Goal: Task Accomplishment & Management: Manage account settings

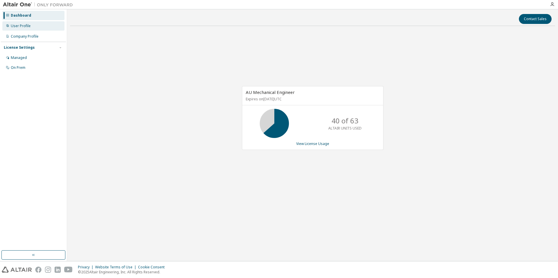
click at [18, 25] on div "User Profile" at bounding box center [21, 26] width 20 height 5
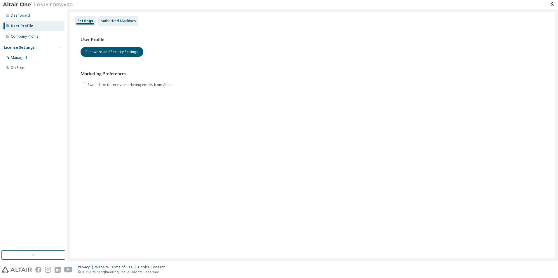
click at [112, 22] on div "Authorized Machines" at bounding box center [118, 21] width 35 height 5
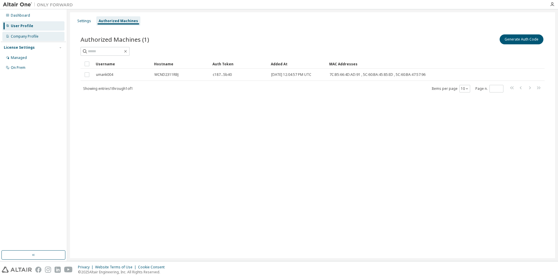
click at [26, 34] on div "Company Profile" at bounding box center [25, 36] width 28 height 5
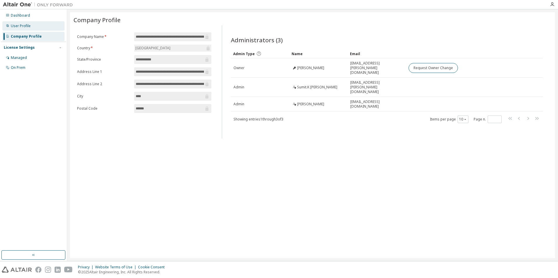
click at [18, 26] on div "User Profile" at bounding box center [21, 26] width 20 height 5
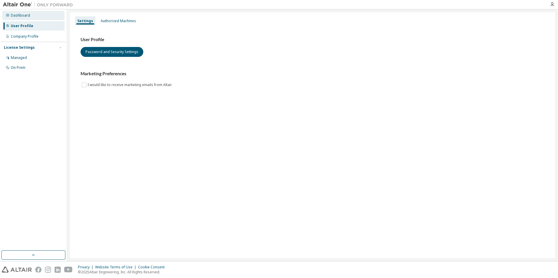
click at [24, 15] on div "Dashboard" at bounding box center [20, 15] width 19 height 5
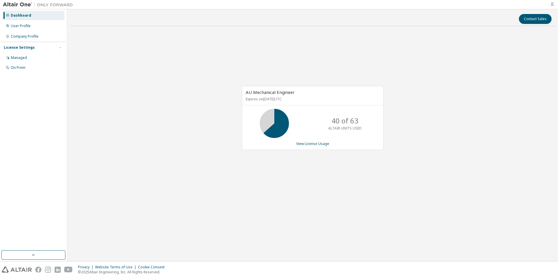
click at [553, 3] on icon "button" at bounding box center [552, 4] width 5 height 5
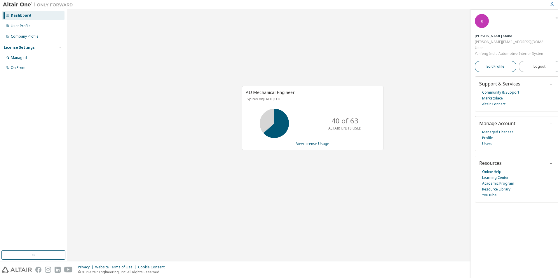
click at [496, 69] on span "Edit Profile" at bounding box center [495, 66] width 18 height 5
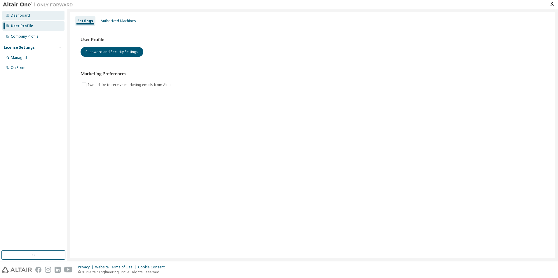
click at [23, 15] on div "Dashboard" at bounding box center [20, 15] width 19 height 5
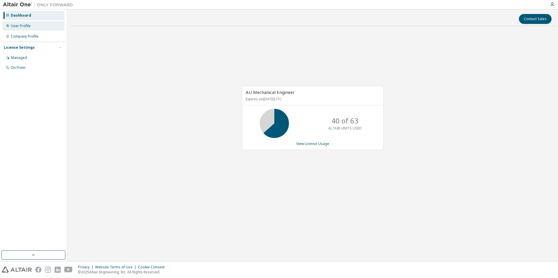
click at [21, 25] on div "User Profile" at bounding box center [21, 26] width 20 height 5
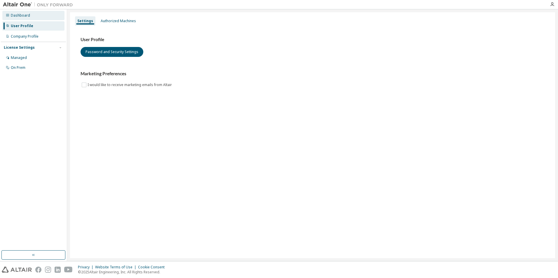
click at [8, 16] on icon at bounding box center [7, 15] width 3 height 3
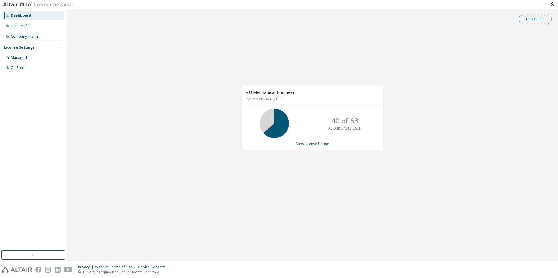
click at [526, 21] on button "Contact Sales" at bounding box center [535, 19] width 33 height 10
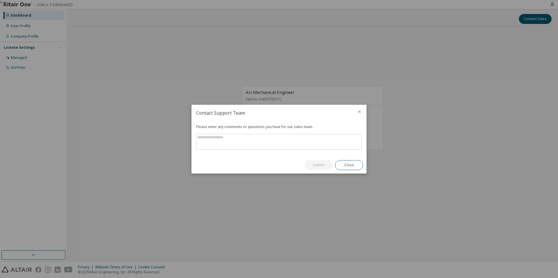
click at [361, 112] on icon "close" at bounding box center [359, 111] width 5 height 5
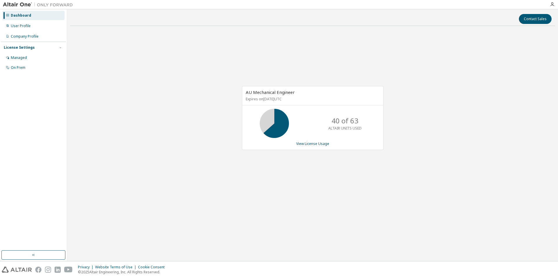
click at [186, 215] on div "Contact Sales AU Mechanical Engineer Expires on October 1, 2025 UTC 40 of 63 AL…" at bounding box center [312, 135] width 485 height 246
click at [554, 7] on icon "button" at bounding box center [552, 4] width 5 height 5
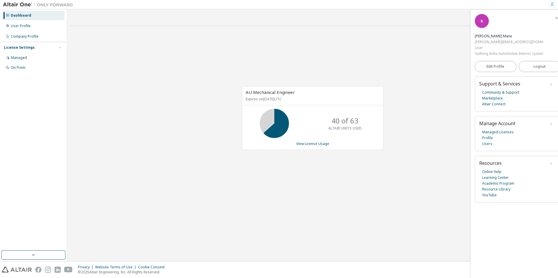
click at [478, 49] on div "User" at bounding box center [509, 48] width 68 height 6
click at [395, 166] on div "AU Mechanical Engineer Expires on October 1, 2025 UTC 40 of 63 ALTAIR UNITS USE…" at bounding box center [312, 121] width 485 height 181
click at [400, 168] on div "AU Mechanical Engineer Expires on October 1, 2025 UTC 40 of 63 ALTAIR UNITS USE…" at bounding box center [312, 121] width 485 height 181
click at [556, 18] on icon "button" at bounding box center [557, 18] width 4 height 4
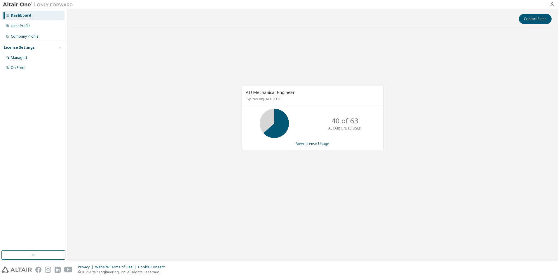
click at [552, 3] on icon "button" at bounding box center [552, 4] width 5 height 5
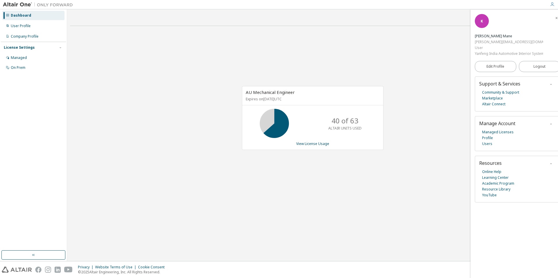
click at [413, 130] on div "AU Mechanical Engineer Expires on October 1, 2025 UTC 40 of 63 ALTAIR UNITS USE…" at bounding box center [312, 121] width 485 height 181
click at [390, 206] on div "AU Mechanical Engineer Expires on October 1, 2025 UTC 40 of 63 ALTAIR UNITS USE…" at bounding box center [312, 121] width 485 height 181
click at [557, 18] on icon "button" at bounding box center [557, 18] width 4 height 4
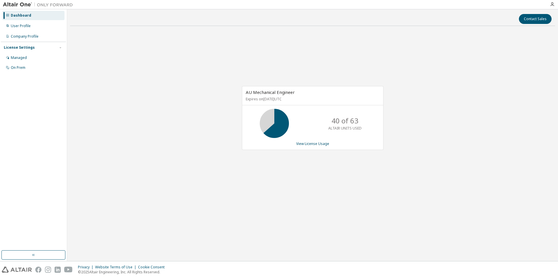
click at [171, 153] on div "AU Mechanical Engineer Expires on October 1, 2025 UTC 40 of 63 ALTAIR UNITS USE…" at bounding box center [312, 121] width 485 height 181
click at [81, 181] on div "AU Mechanical Engineer Expires on October 1, 2025 UTC 40 of 63 ALTAIR UNITS USE…" at bounding box center [312, 121] width 485 height 181
click at [21, 17] on div "Dashboard" at bounding box center [21, 15] width 20 height 5
click at [7, 16] on icon at bounding box center [7, 15] width 3 height 3
click at [16, 29] on div "User Profile" at bounding box center [33, 25] width 62 height 9
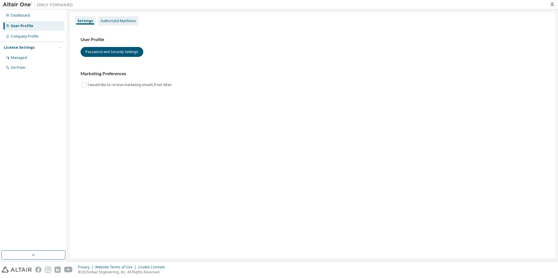
click at [110, 18] on div "Authorized Machines" at bounding box center [118, 20] width 40 height 9
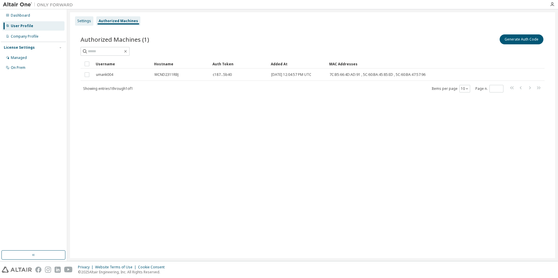
click at [86, 19] on div "Settings" at bounding box center [84, 21] width 14 height 5
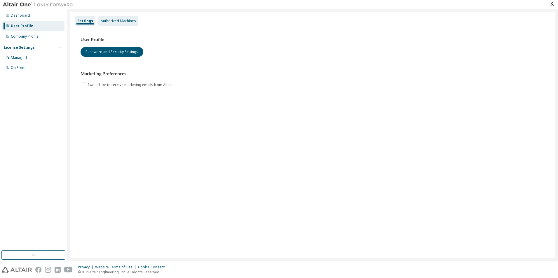
click at [105, 20] on div "Authorized Machines" at bounding box center [118, 21] width 35 height 5
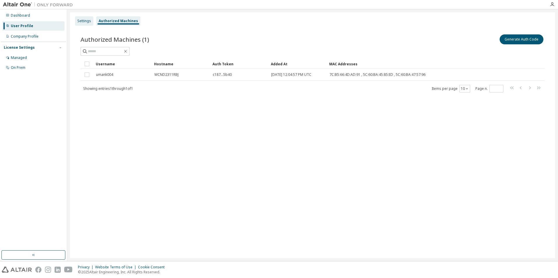
click at [84, 22] on div "Settings" at bounding box center [84, 21] width 14 height 5
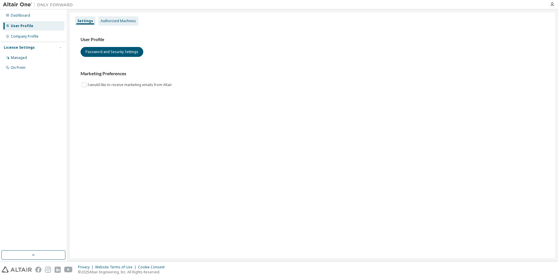
click at [123, 24] on div "Authorized Machines" at bounding box center [118, 20] width 40 height 9
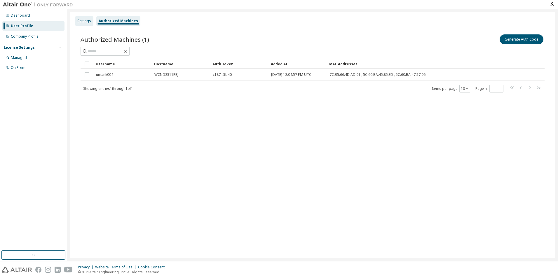
click at [82, 23] on div "Settings" at bounding box center [84, 21] width 14 height 5
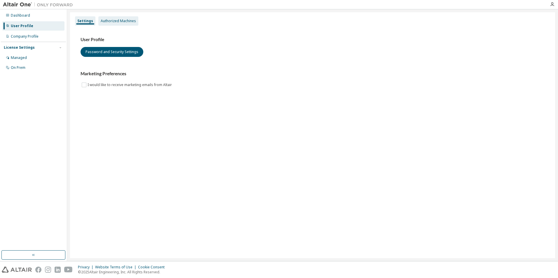
click at [102, 18] on div "Authorized Machines" at bounding box center [118, 20] width 40 height 9
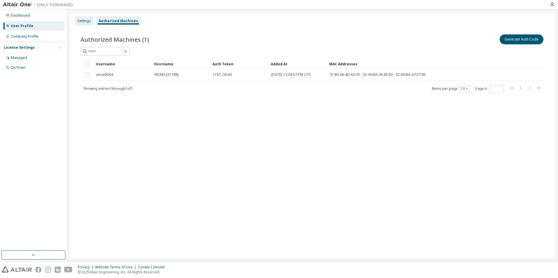
click at [88, 22] on div "Settings" at bounding box center [84, 21] width 14 height 5
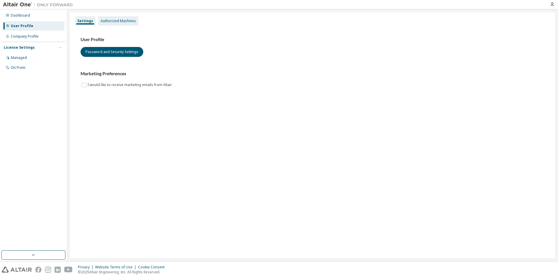
click at [110, 20] on div "Authorized Machines" at bounding box center [118, 21] width 35 height 5
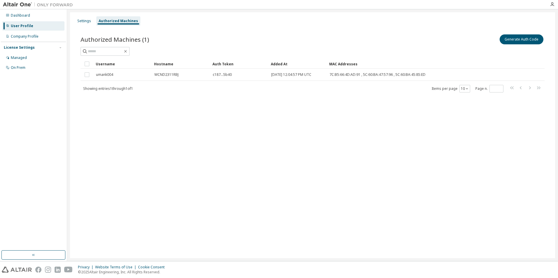
click at [94, 19] on div "Settings Authorized Machines" at bounding box center [313, 21] width 478 height 11
click at [80, 20] on div "Settings" at bounding box center [84, 21] width 14 height 5
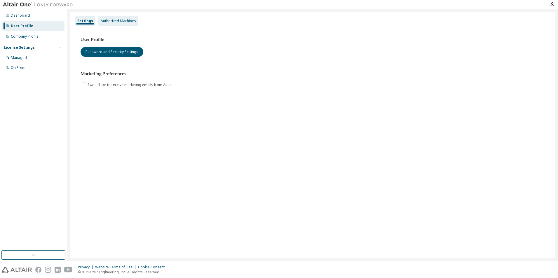
click at [105, 18] on div "Authorized Machines" at bounding box center [118, 20] width 40 height 9
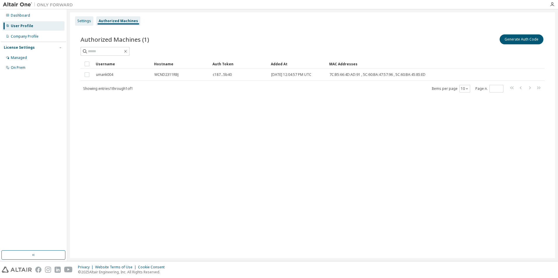
click at [80, 21] on div "Settings" at bounding box center [84, 21] width 14 height 5
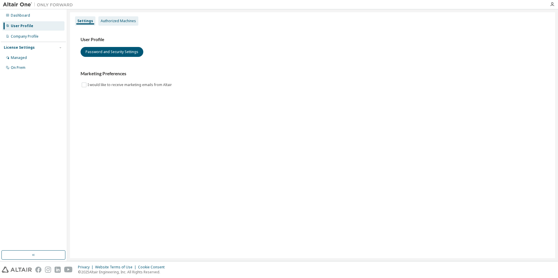
click at [111, 22] on div "Authorized Machines" at bounding box center [118, 21] width 35 height 5
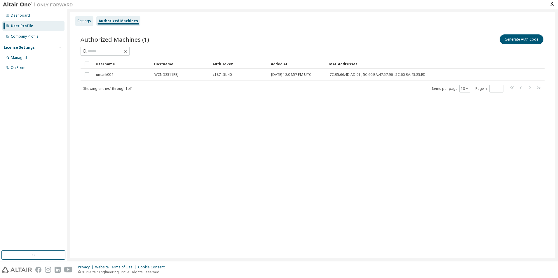
click at [82, 20] on div "Settings" at bounding box center [84, 21] width 14 height 5
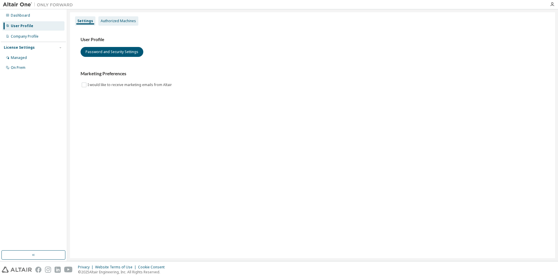
click at [116, 23] on div "Authorized Machines" at bounding box center [118, 20] width 40 height 9
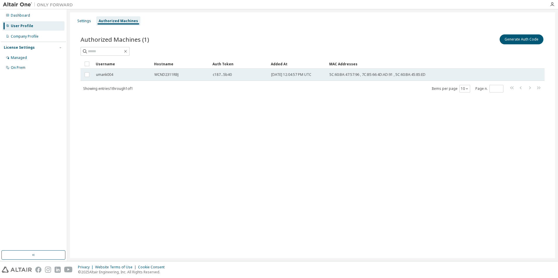
click at [229, 105] on div "Authorized Machines (1) Generate Auth Code Clear Load Save Save As Field Operat…" at bounding box center [313, 67] width 478 height 82
drag, startPoint x: 156, startPoint y: 74, endPoint x: 188, endPoint y: 75, distance: 31.9
click at [188, 75] on div "WCND2311RBJ" at bounding box center [180, 74] width 53 height 5
drag, startPoint x: 156, startPoint y: 75, endPoint x: 179, endPoint y: 74, distance: 23.9
click at [179, 74] on div "WCND2311RBJ" at bounding box center [180, 74] width 53 height 5
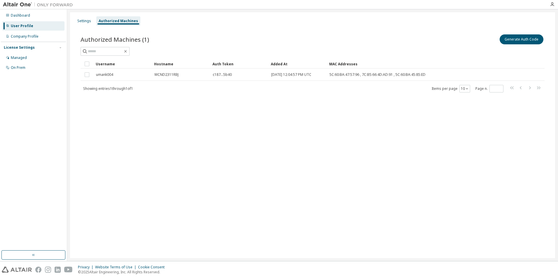
click at [168, 116] on div "Settings Authorized Machines Authorized Machines (1) Generate Auth Code Clear L…" at bounding box center [312, 135] width 485 height 246
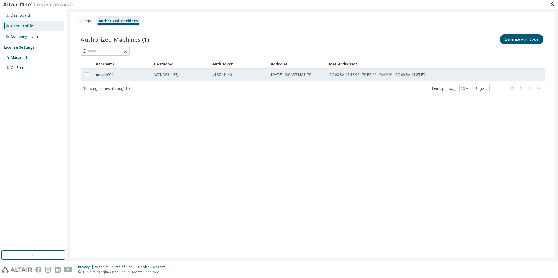
click at [159, 73] on span "WCND2311RBJ" at bounding box center [166, 74] width 24 height 5
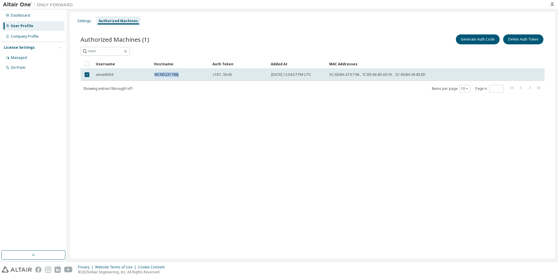
click at [159, 73] on span "WCND2311RBJ" at bounding box center [166, 74] width 24 height 5
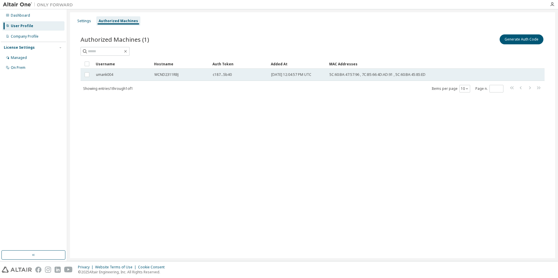
click at [163, 71] on td "WCND2311RBJ" at bounding box center [181, 75] width 58 height 12
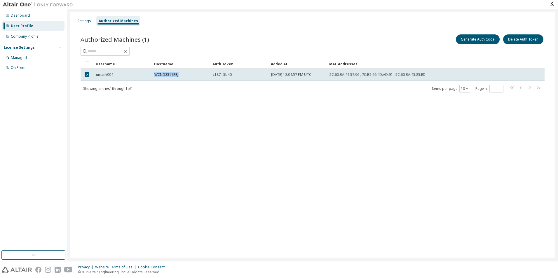
click at [163, 71] on td "WCND2311RBJ" at bounding box center [181, 75] width 58 height 12
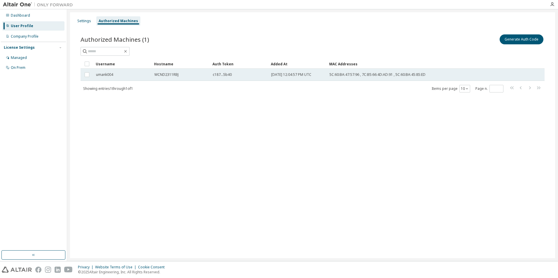
click at [163, 77] on span "WCND2311RBJ" at bounding box center [166, 74] width 24 height 5
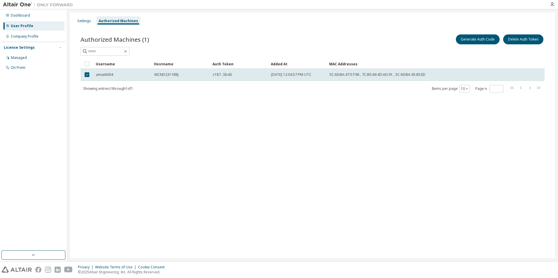
click at [163, 77] on span "WCND2311RBJ" at bounding box center [166, 74] width 24 height 5
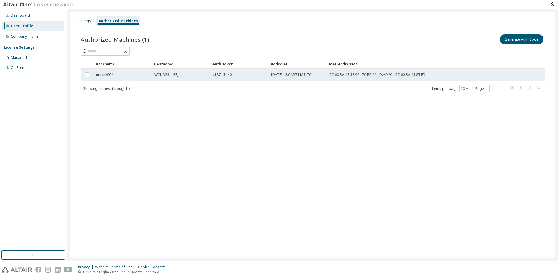
click at [163, 77] on td "WCND2311RBJ" at bounding box center [181, 75] width 58 height 12
click at [163, 74] on span "WCND2311RBJ" at bounding box center [166, 74] width 24 height 5
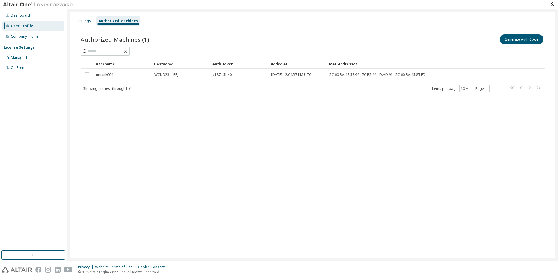
click at [163, 74] on span "WCND2311RBJ" at bounding box center [166, 74] width 24 height 5
